Goal: Task Accomplishment & Management: Use online tool/utility

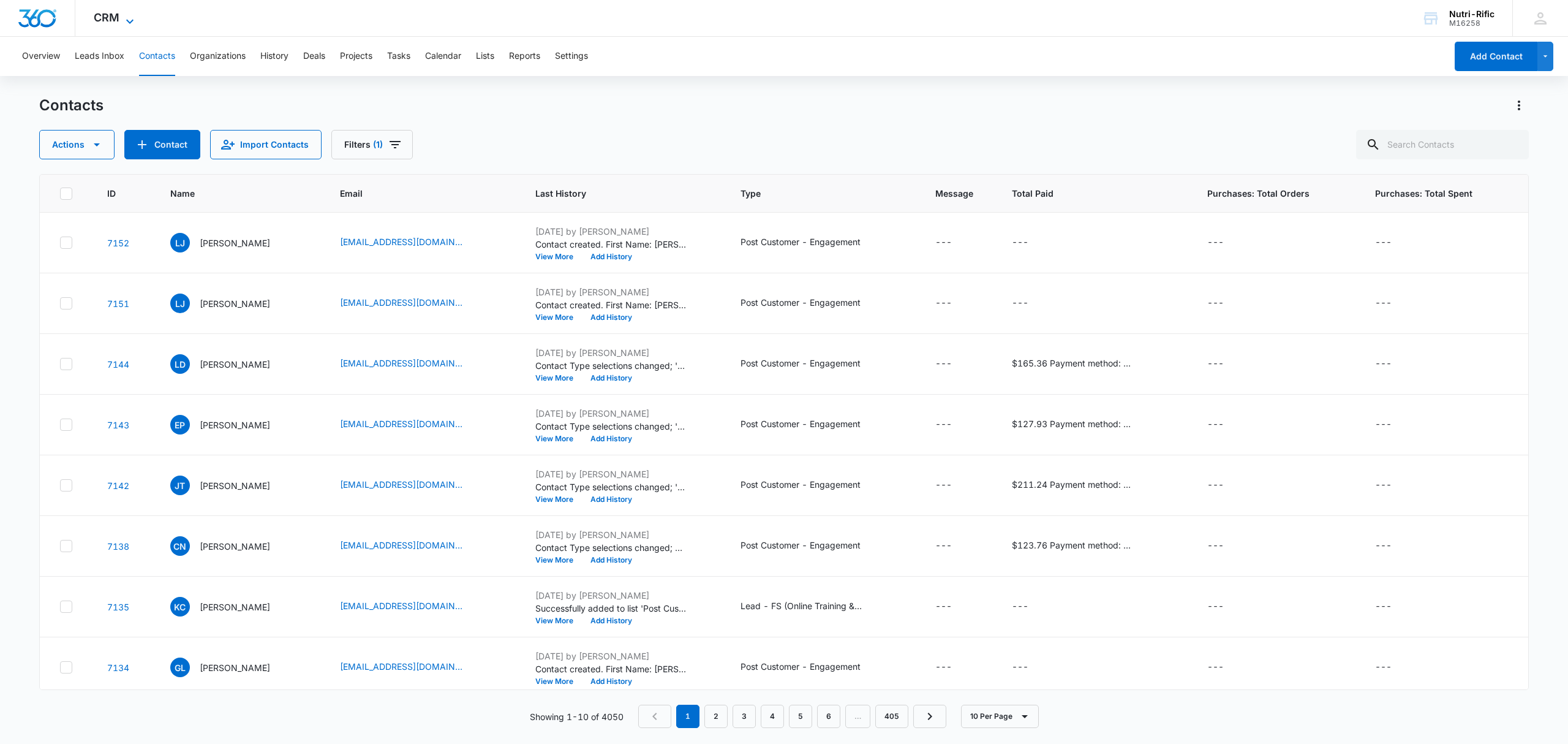
click at [131, 20] on icon at bounding box center [130, 22] width 14 height 14
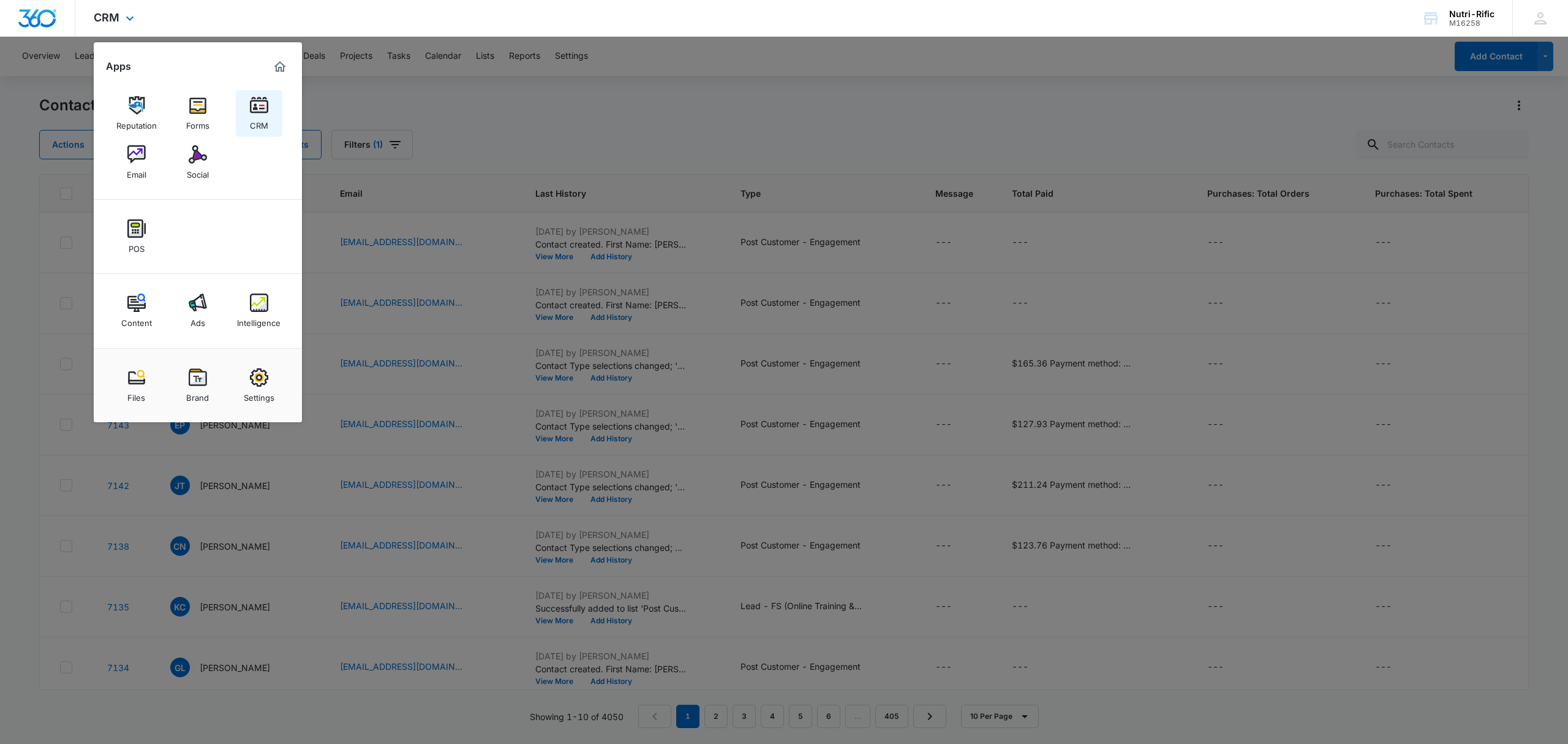
click at [256, 109] on img at bounding box center [258, 105] width 18 height 18
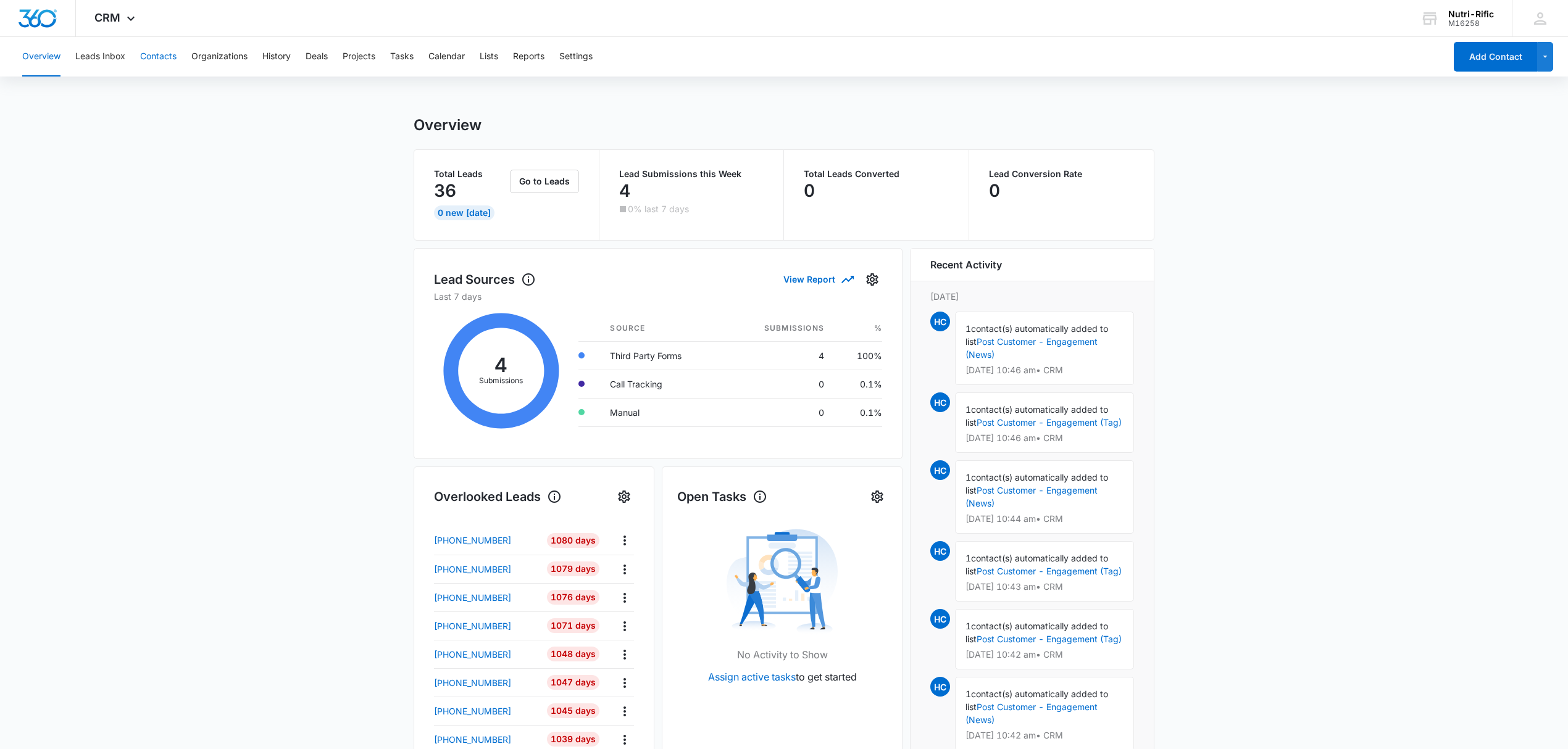
click at [162, 50] on button "Contacts" at bounding box center [159, 57] width 36 height 39
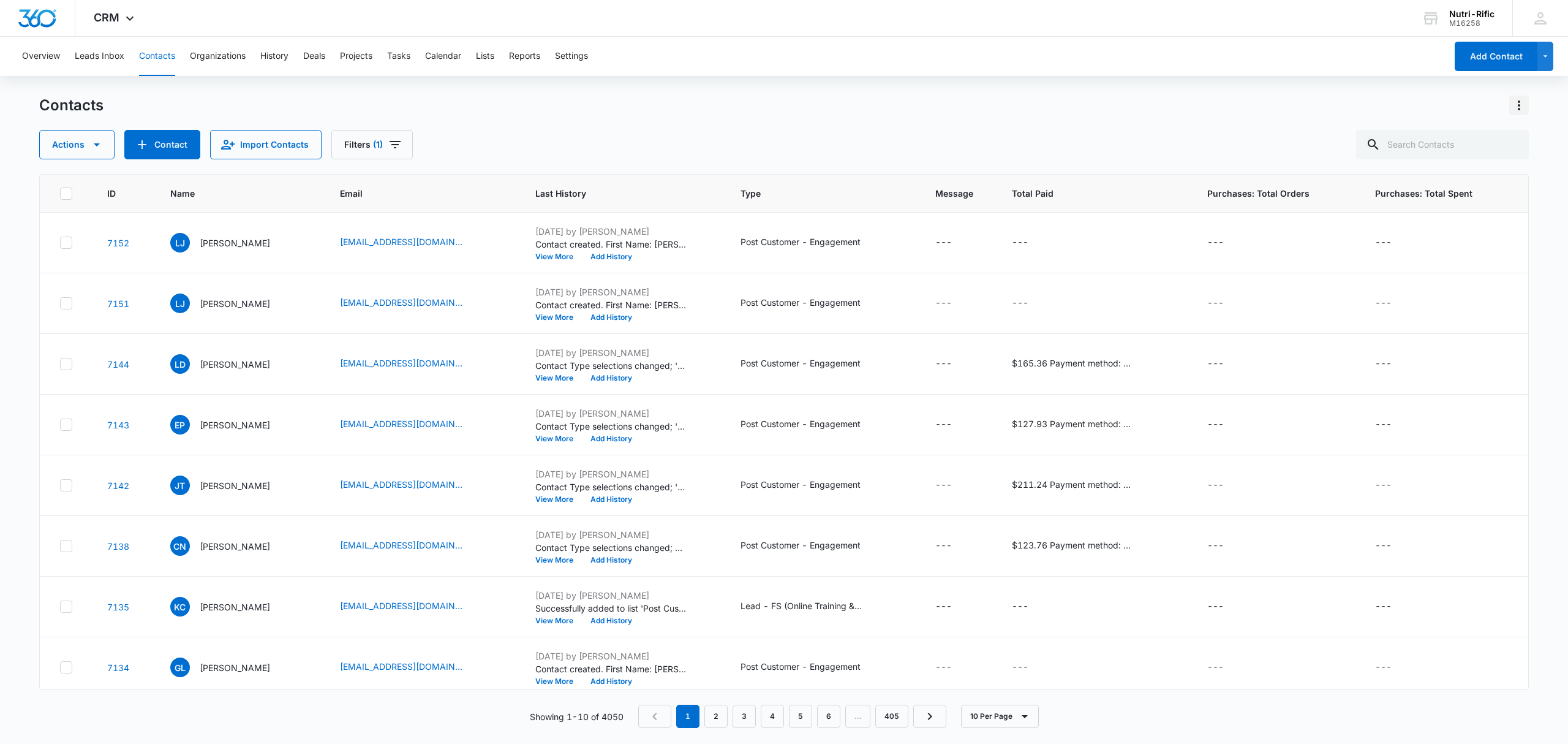
click at [1520, 102] on icon "Actions" at bounding box center [1519, 105] width 14 height 14
click at [287, 53] on button "History" at bounding box center [274, 56] width 28 height 39
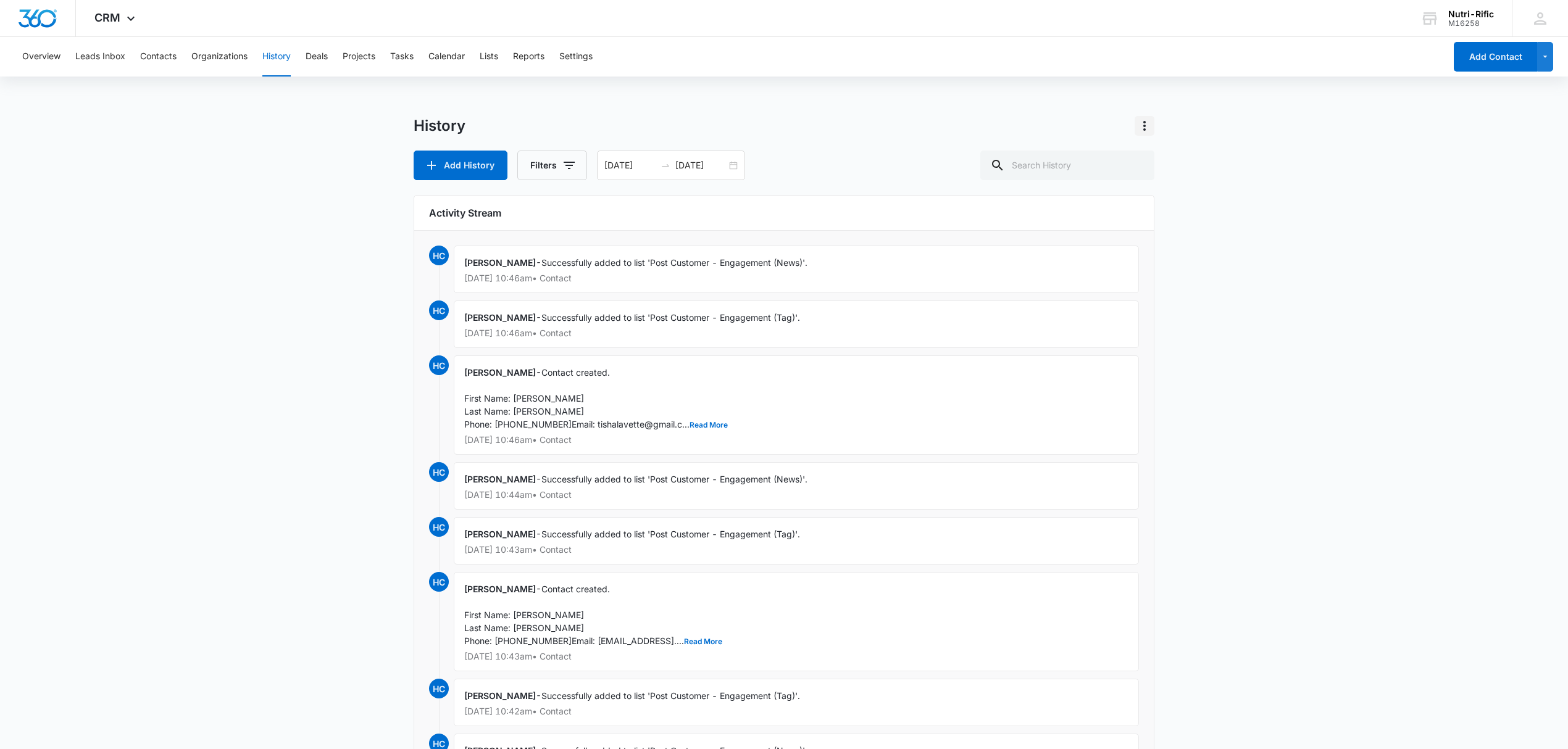
click at [1148, 121] on icon "Actions" at bounding box center [1145, 126] width 15 height 15
click at [1160, 153] on button "Sync Emails" at bounding box center [1187, 160] width 102 height 18
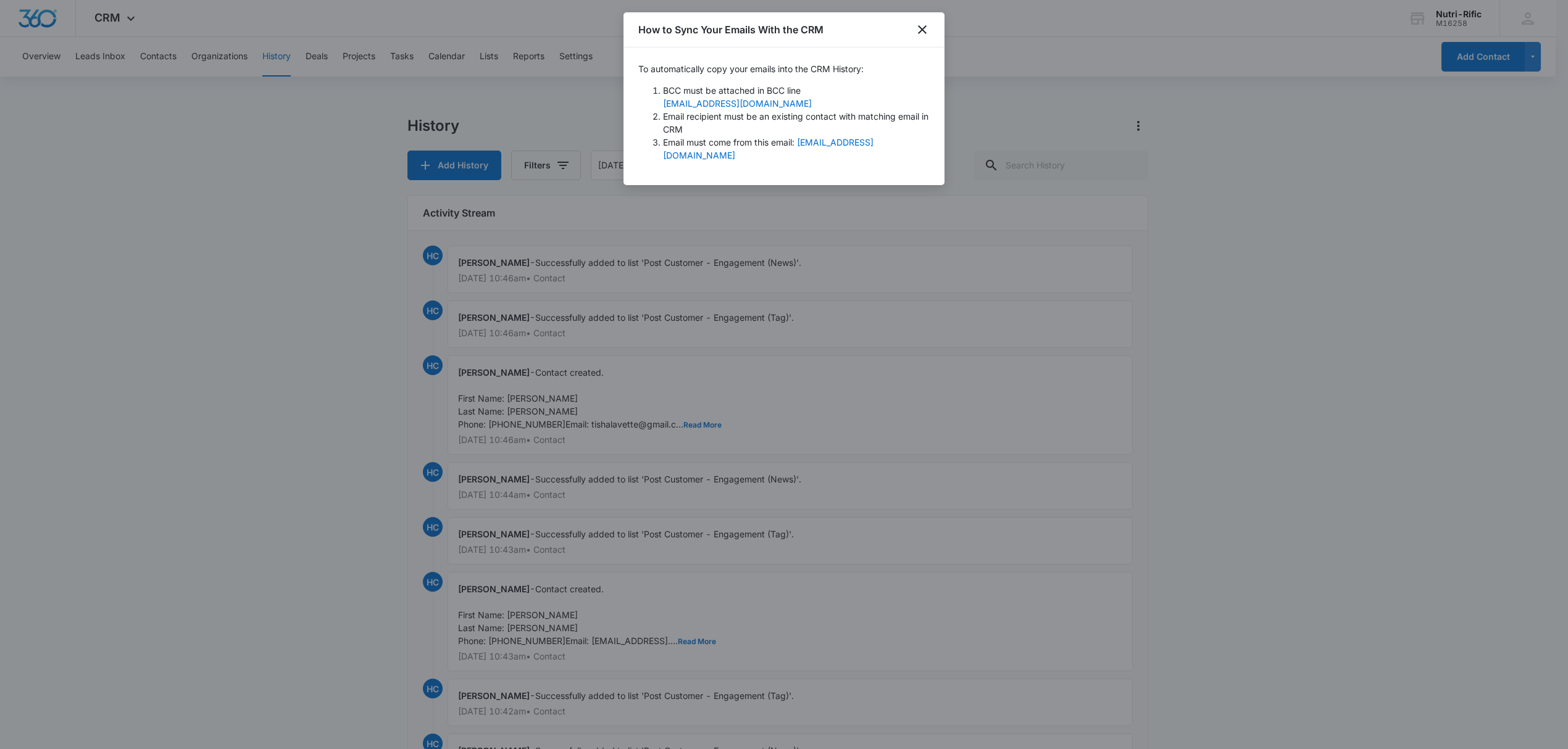
click at [439, 87] on div at bounding box center [784, 374] width 1568 height 749
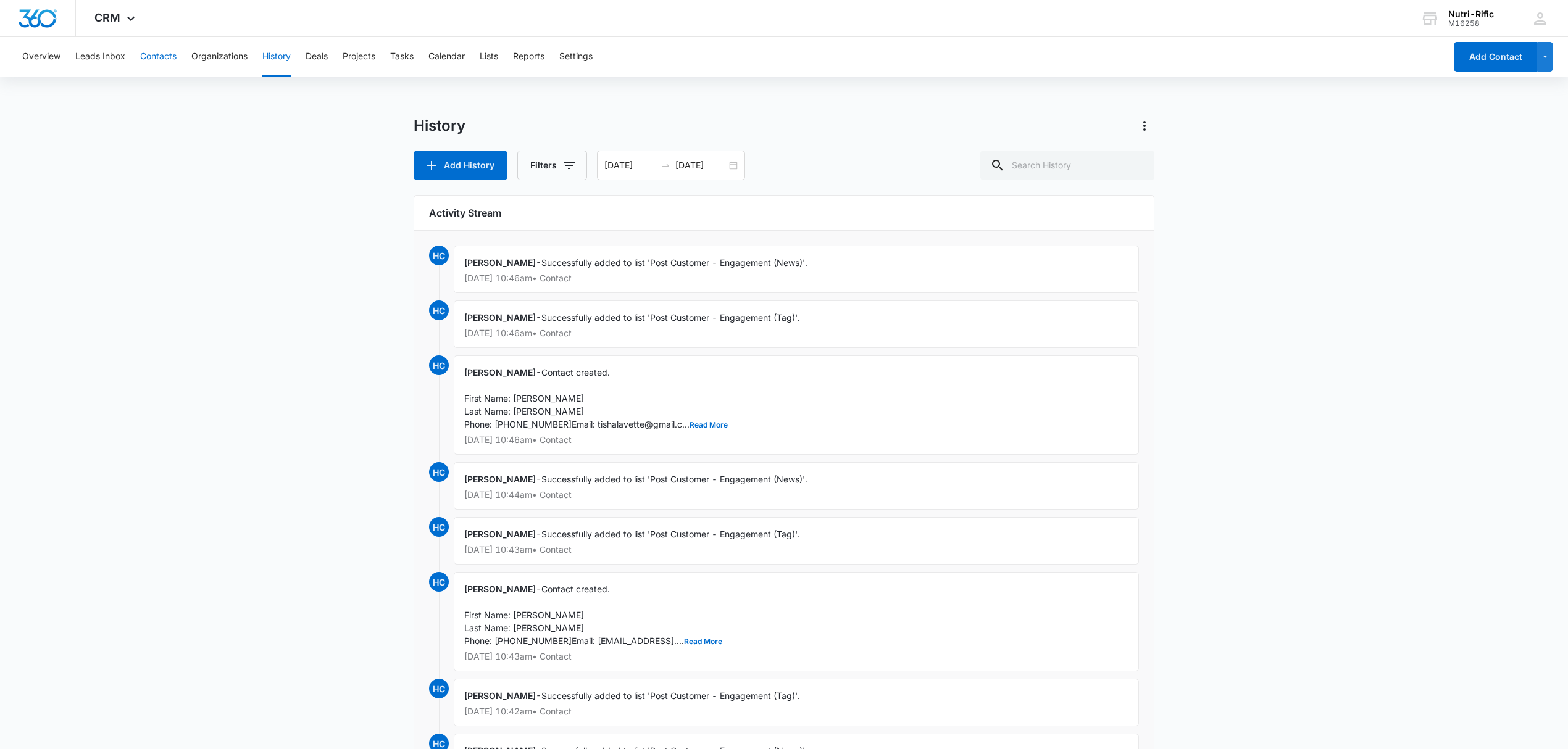
click at [152, 55] on button "Contacts" at bounding box center [159, 57] width 36 height 39
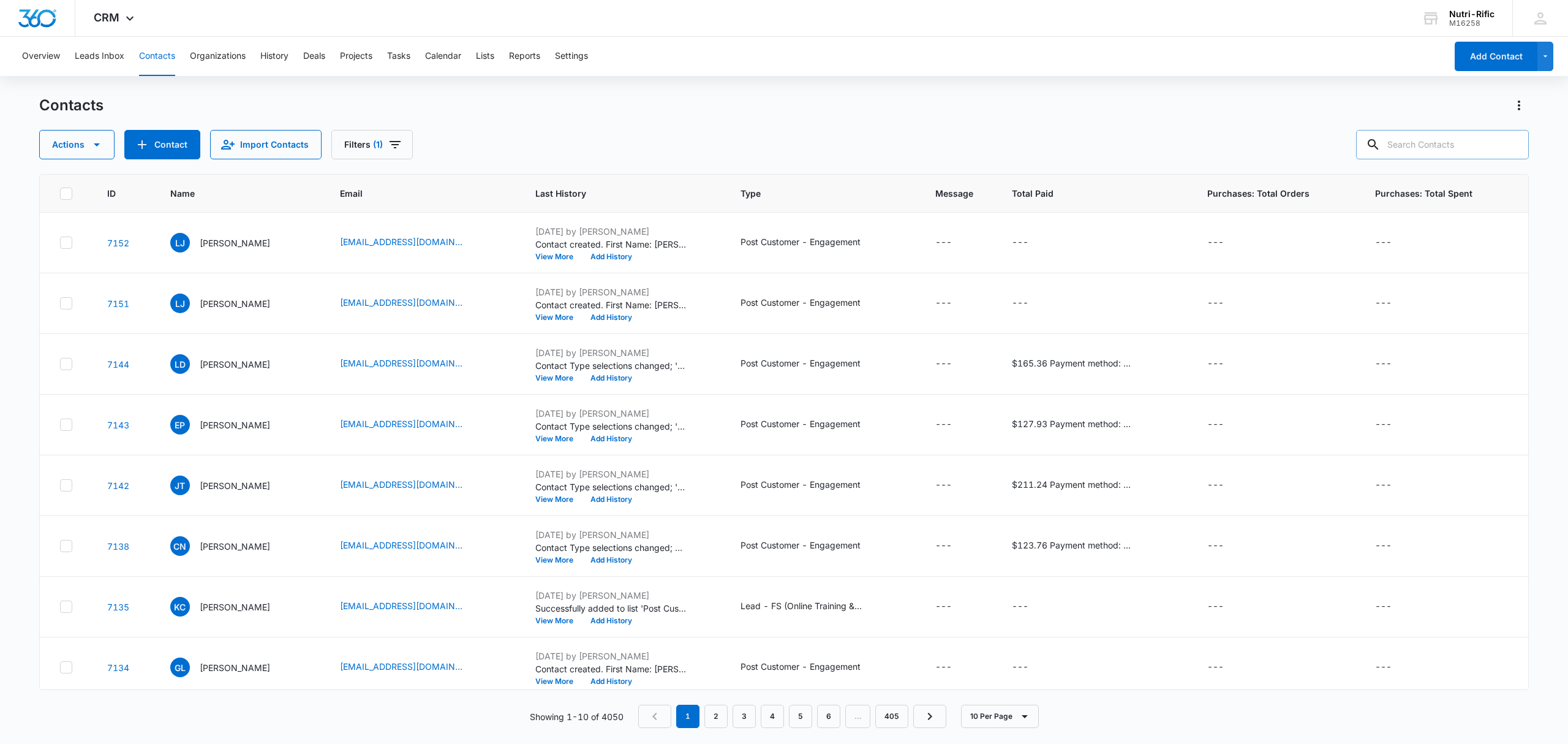
click at [1439, 134] on input "text" at bounding box center [1442, 144] width 173 height 30
type input "[EMAIL_ADDRESS][DOMAIN_NAME]"
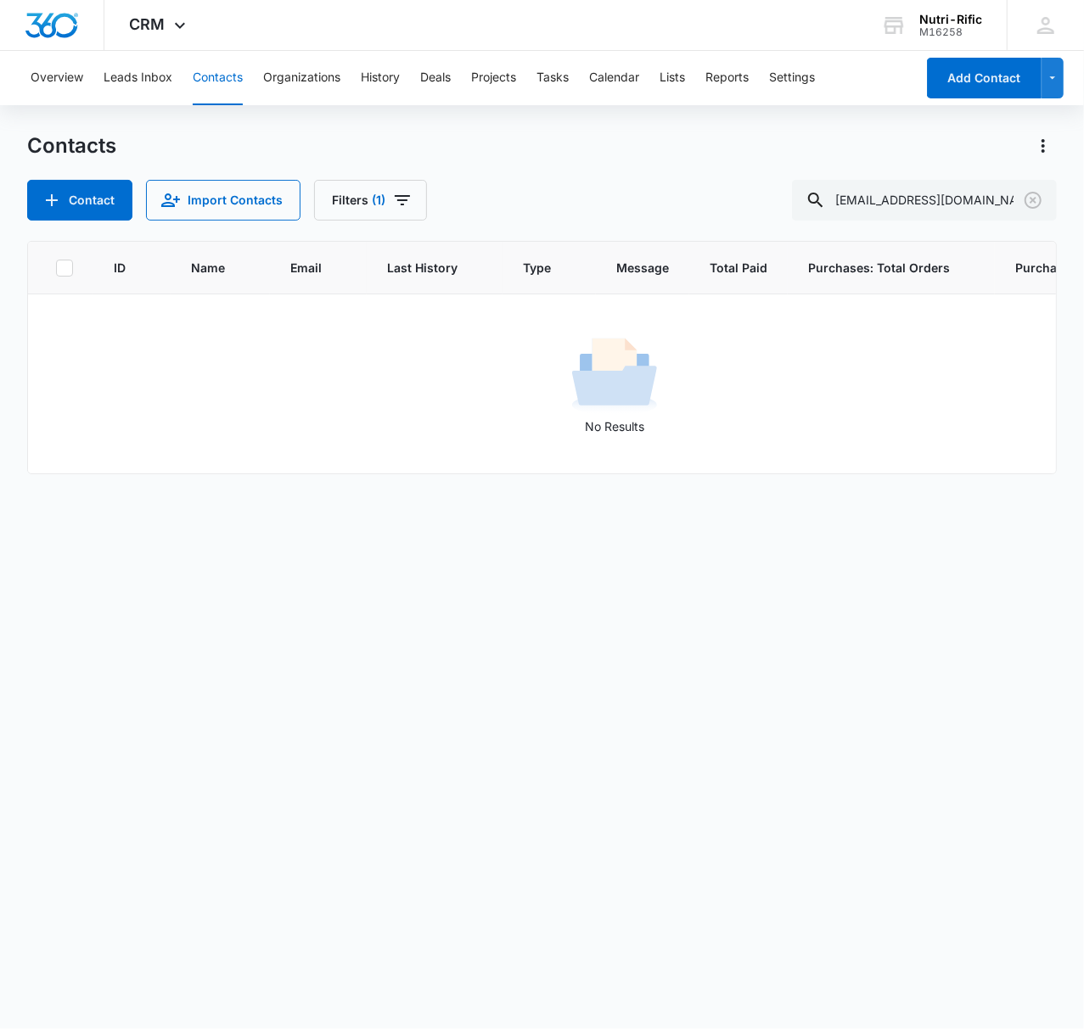
click at [224, 69] on button "Contacts" at bounding box center [218, 78] width 50 height 54
click at [388, 75] on button "History" at bounding box center [380, 78] width 39 height 54
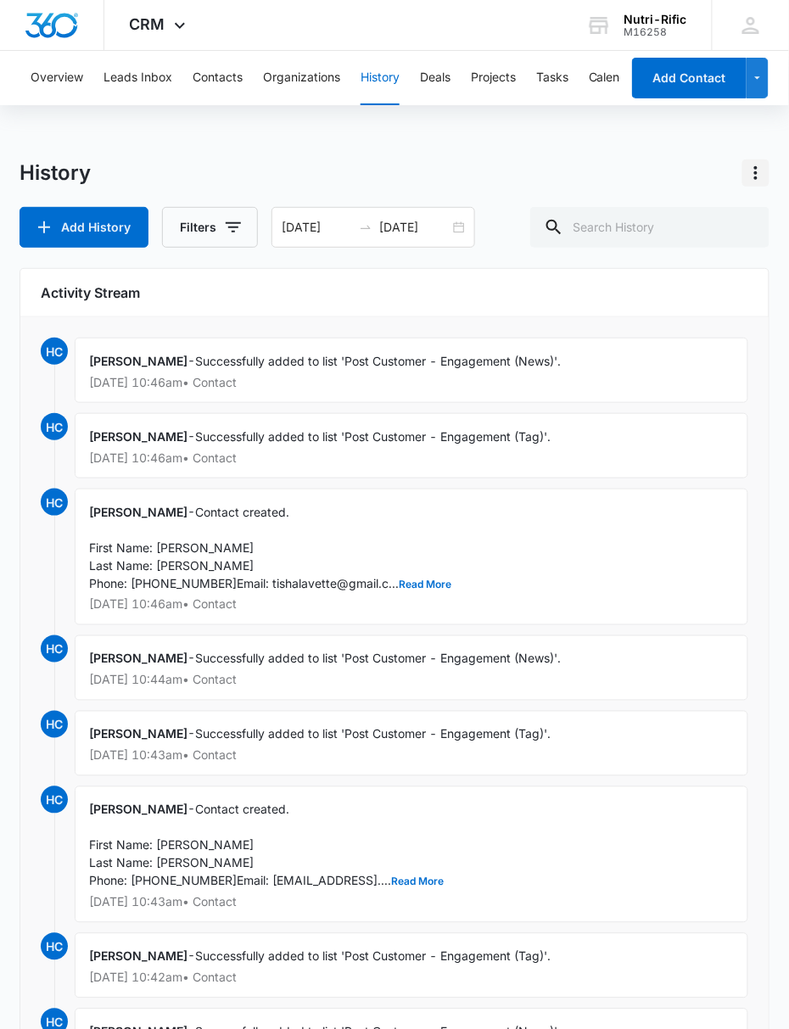
click at [758, 173] on icon "Actions" at bounding box center [755, 173] width 3 height 14
click at [686, 218] on div "Sync Emails" at bounding box center [688, 221] width 79 height 12
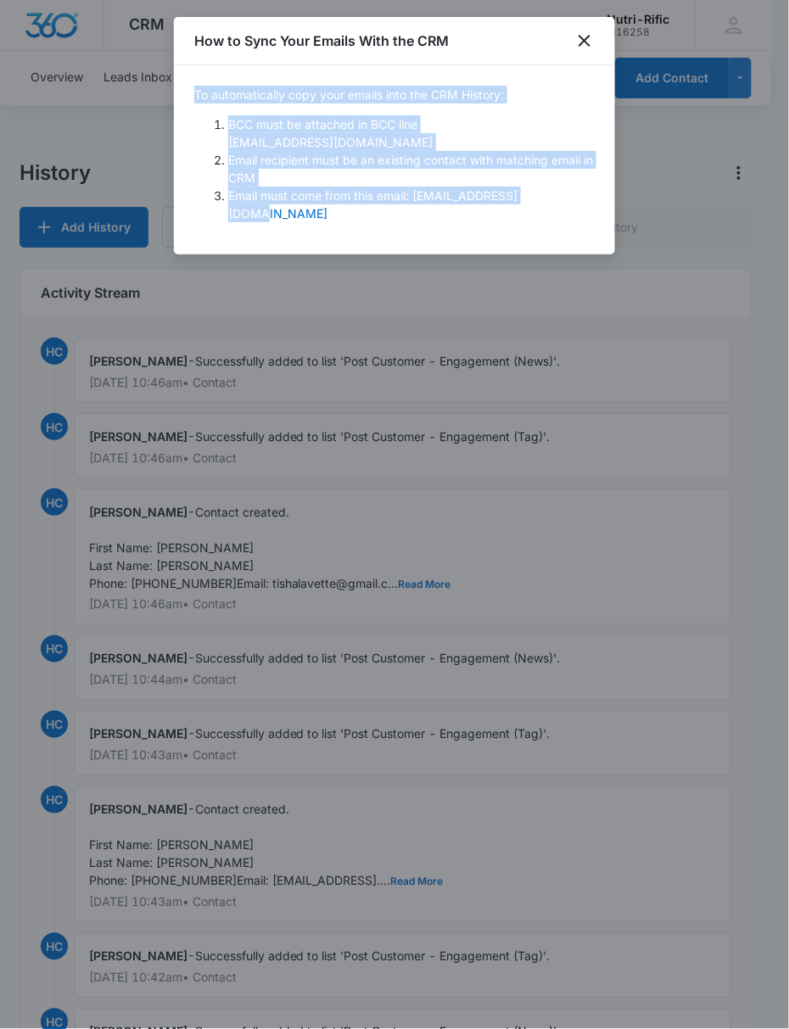
drag, startPoint x: 192, startPoint y: 93, endPoint x: 544, endPoint y: 210, distance: 371.1
click at [544, 210] on div "To automatically copy your emails into the CRM History: BCC must be attached in…" at bounding box center [394, 159] width 441 height 189
copy div "To automatically copy your emails into the CRM History: BCC must be attached in…"
click at [591, 44] on icon "close" at bounding box center [584, 41] width 20 height 20
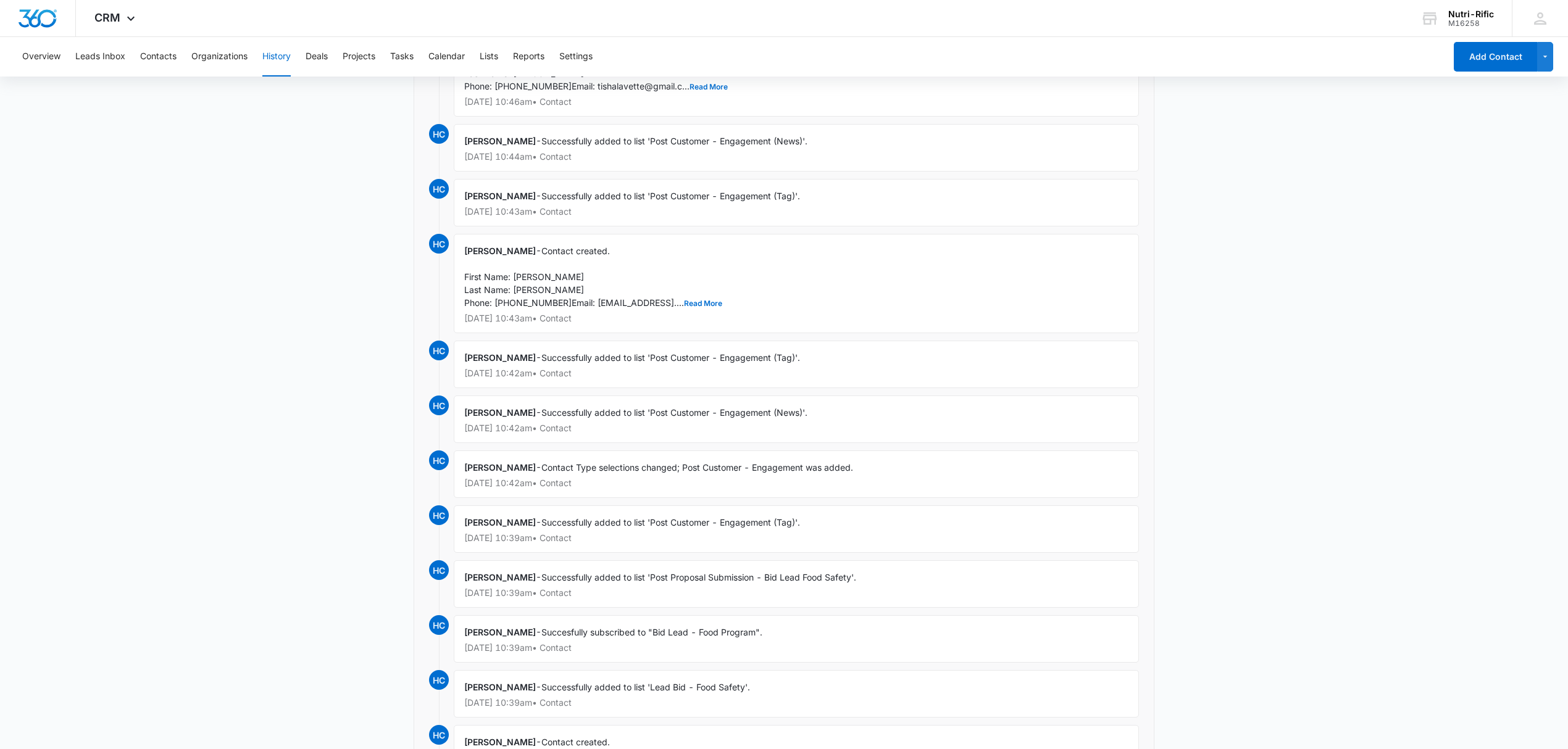
scroll to position [340, 0]
click at [1537, 15] on icon at bounding box center [1540, 18] width 18 height 18
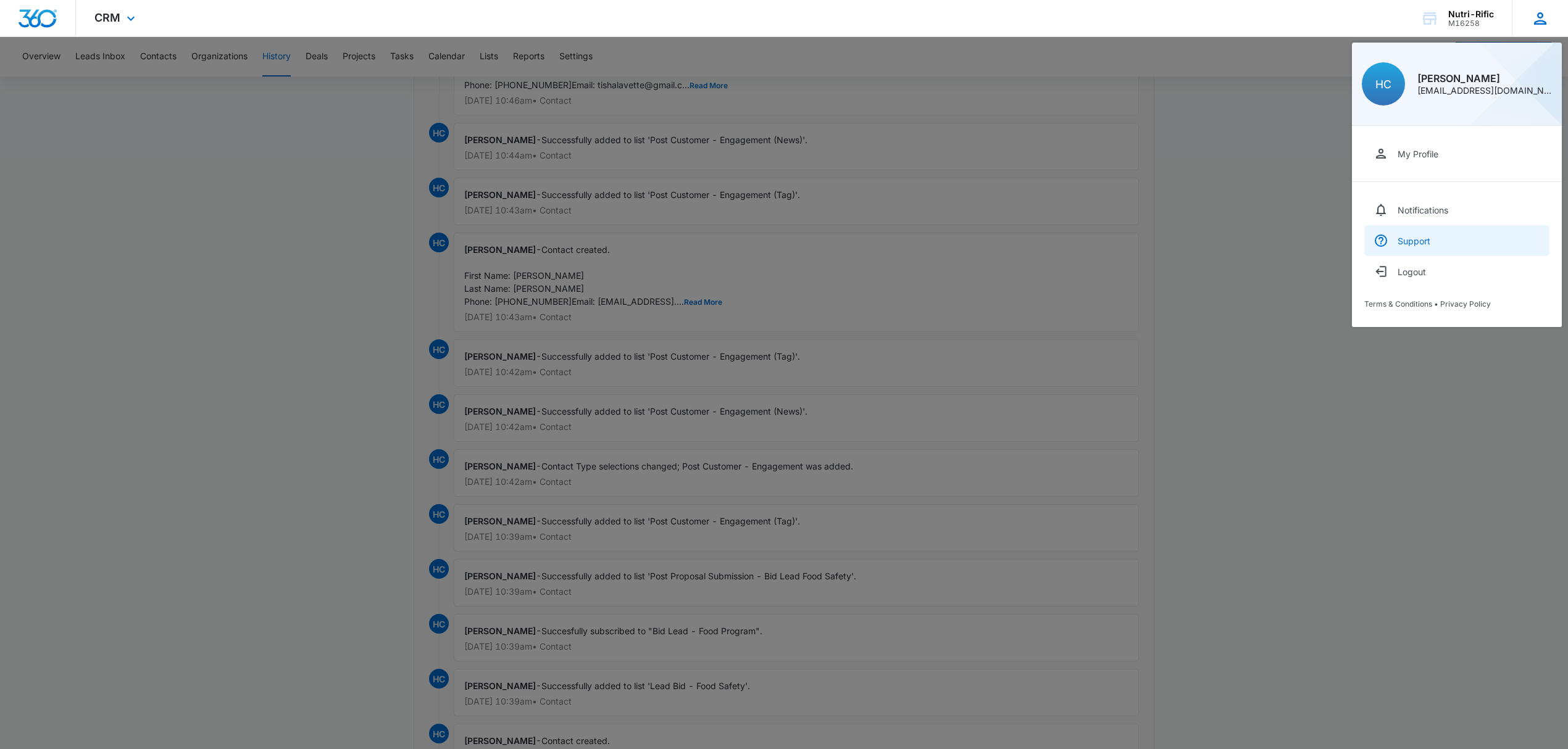
click at [1412, 230] on link "Support" at bounding box center [1457, 241] width 186 height 31
click at [35, 15] on img "Dashboard" at bounding box center [38, 18] width 39 height 18
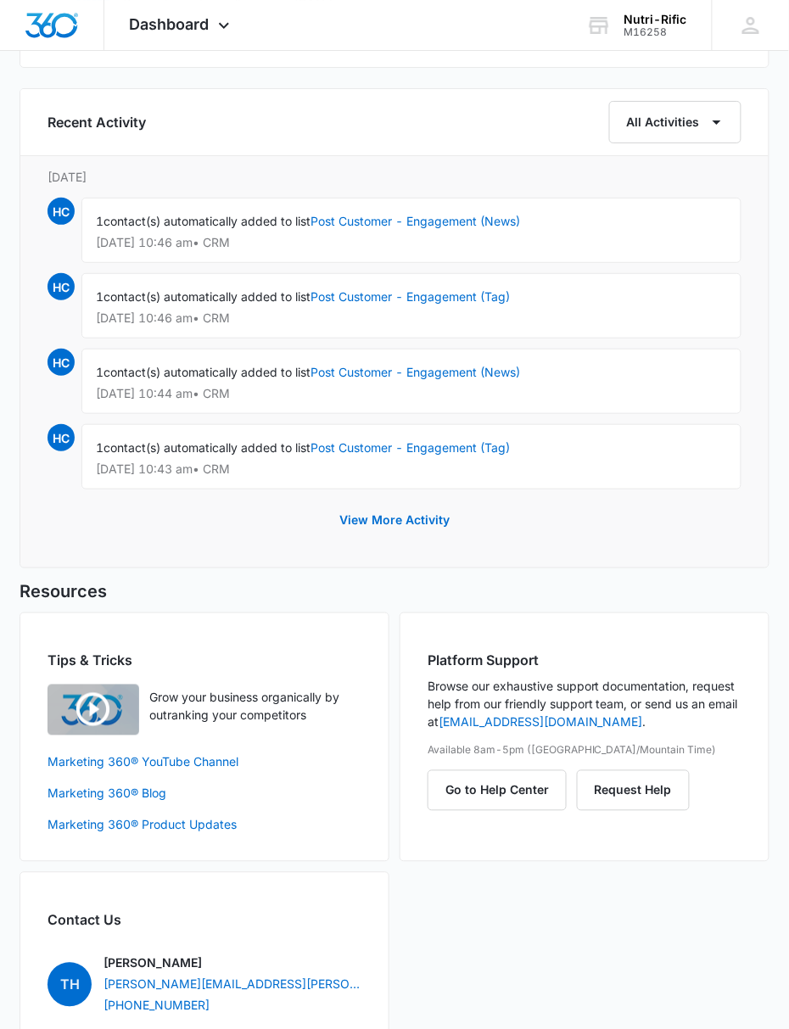
scroll to position [1280, 0]
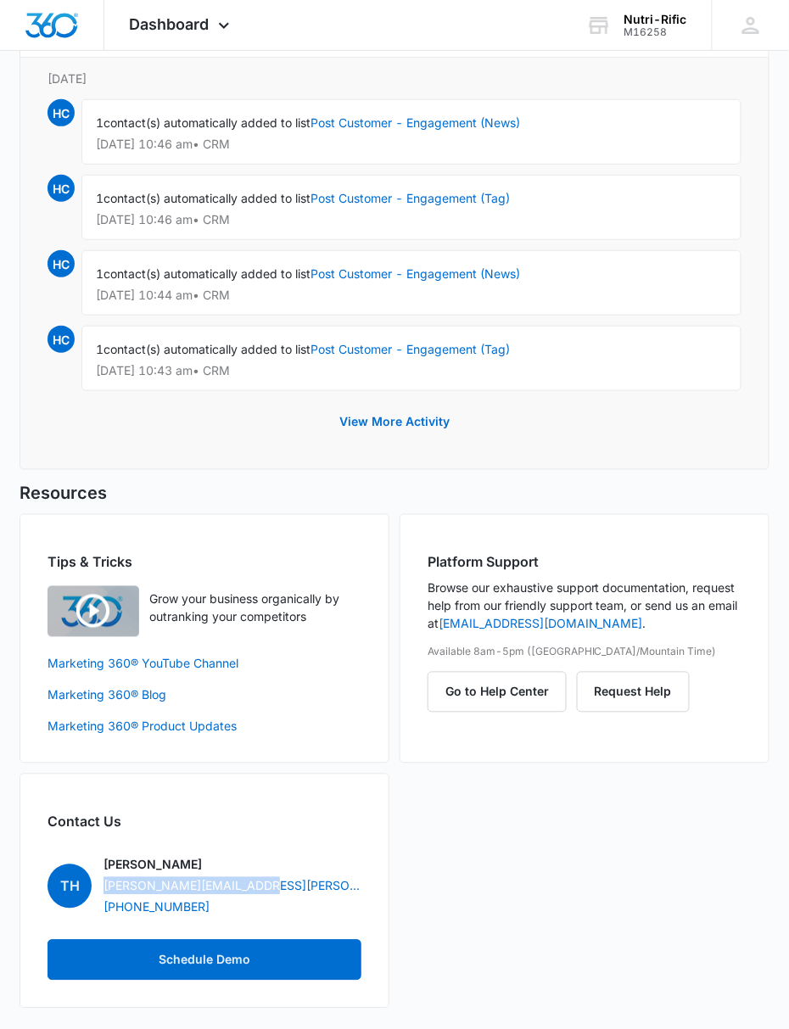
drag, startPoint x: 269, startPoint y: 886, endPoint x: 98, endPoint y: 884, distance: 170.6
click at [98, 884] on div "TH [PERSON_NAME] [PERSON_NAME][EMAIL_ADDRESS][PERSON_NAME][DOMAIN_NAME] [PHONE_…" at bounding box center [205, 886] width 314 height 60
